Goal: Check status

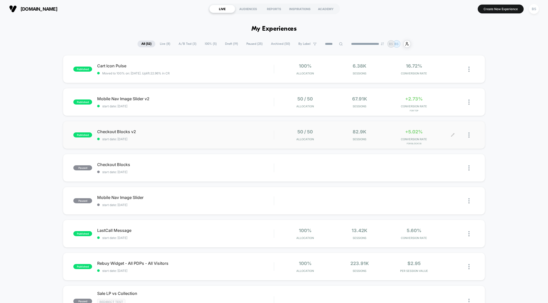
click at [391, 143] on span "for Blocks B" at bounding box center [414, 143] width 52 height 3
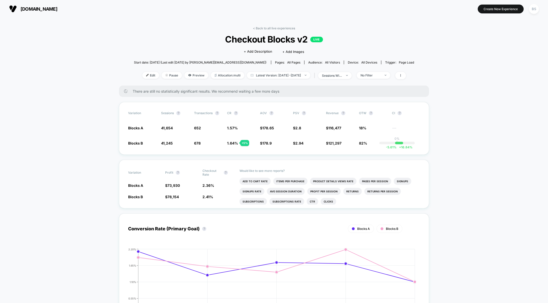
click at [275, 31] on div "< Back to all live experiences Checkout Blocks v2 LIVE Click to edit experience…" at bounding box center [274, 55] width 280 height 59
click at [275, 27] on link "< Back to all live experiences" at bounding box center [274, 28] width 42 height 4
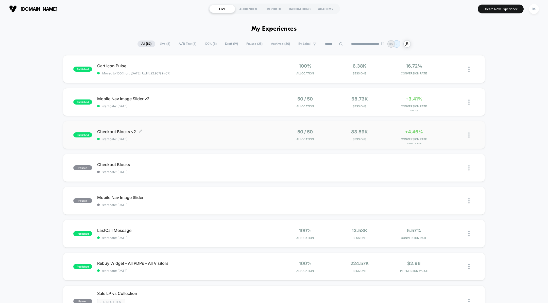
click at [257, 140] on span "start date: [DATE]" at bounding box center [185, 139] width 176 height 4
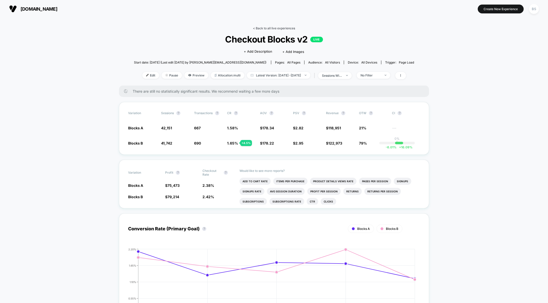
click at [274, 28] on link "< Back to all live experiences" at bounding box center [274, 28] width 42 height 4
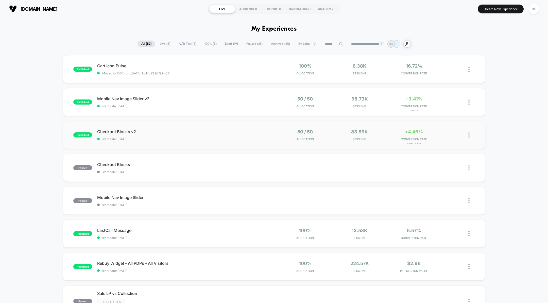
click at [263, 125] on div "published Checkout Blocks v2 start date: [DATE] 50 / 50 Allocation 83.89k Sessi…" at bounding box center [274, 135] width 422 height 28
